Goal: Task Accomplishment & Management: Use online tool/utility

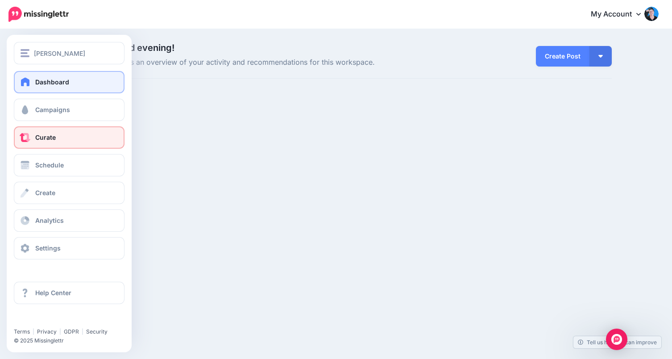
click at [30, 144] on link "Curate" at bounding box center [69, 137] width 111 height 22
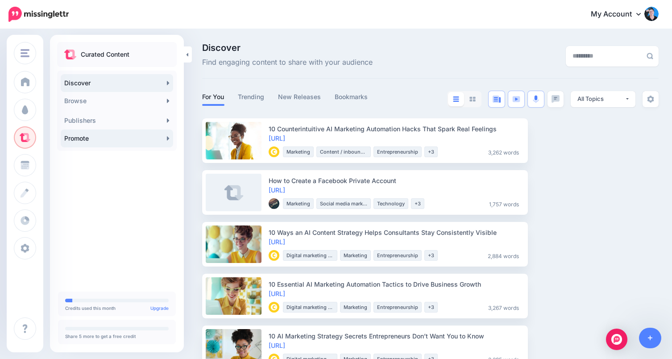
click at [104, 133] on link "Promote" at bounding box center [117, 138] width 112 height 18
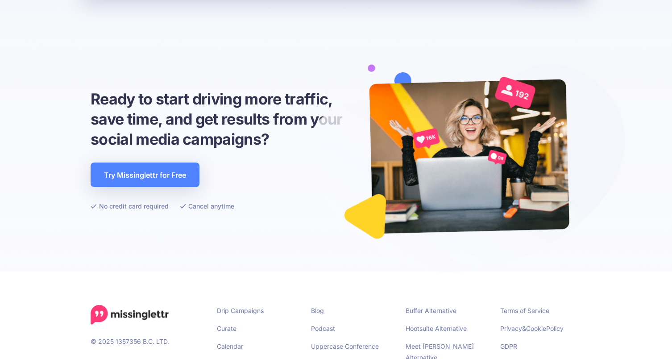
scroll to position [2881, 0]
